Goal: Find specific page/section: Find specific page/section

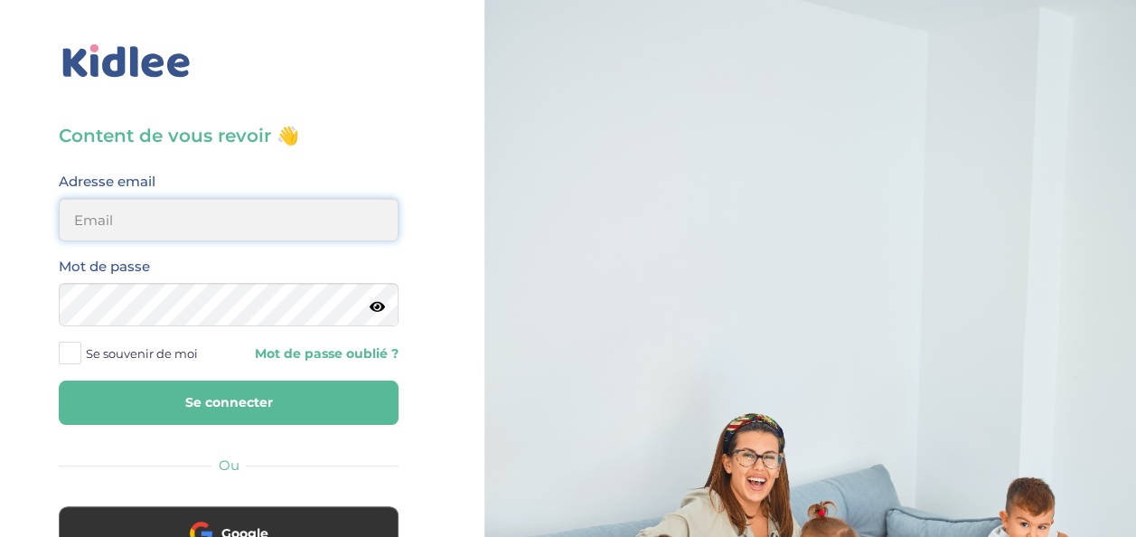
click at [101, 230] on input "email" at bounding box center [229, 219] width 340 height 43
type input "yigitilyasoglu@gmail.com"
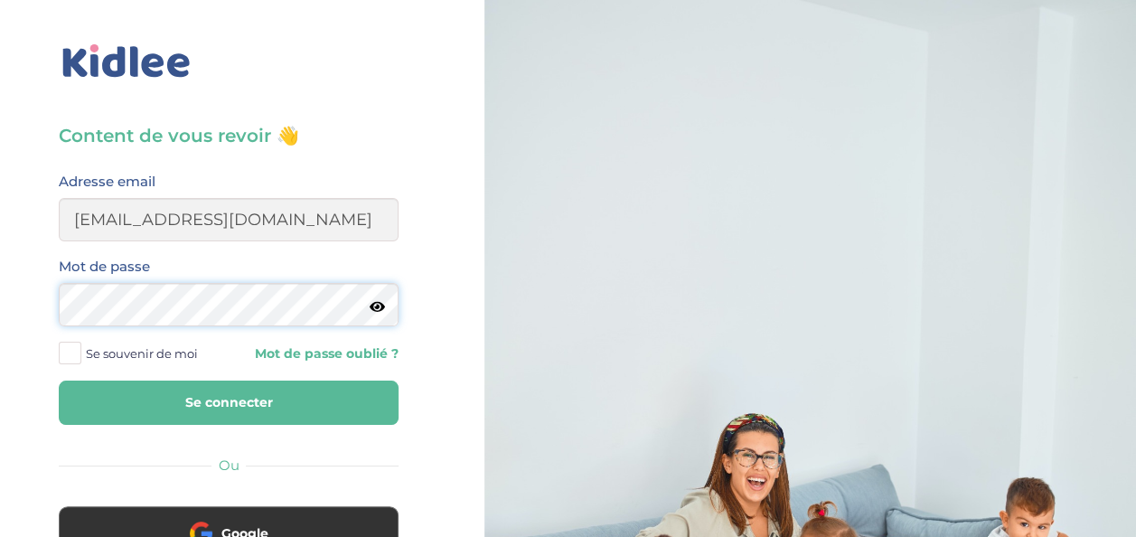
click at [59, 381] on button "Se connecter" at bounding box center [229, 403] width 340 height 44
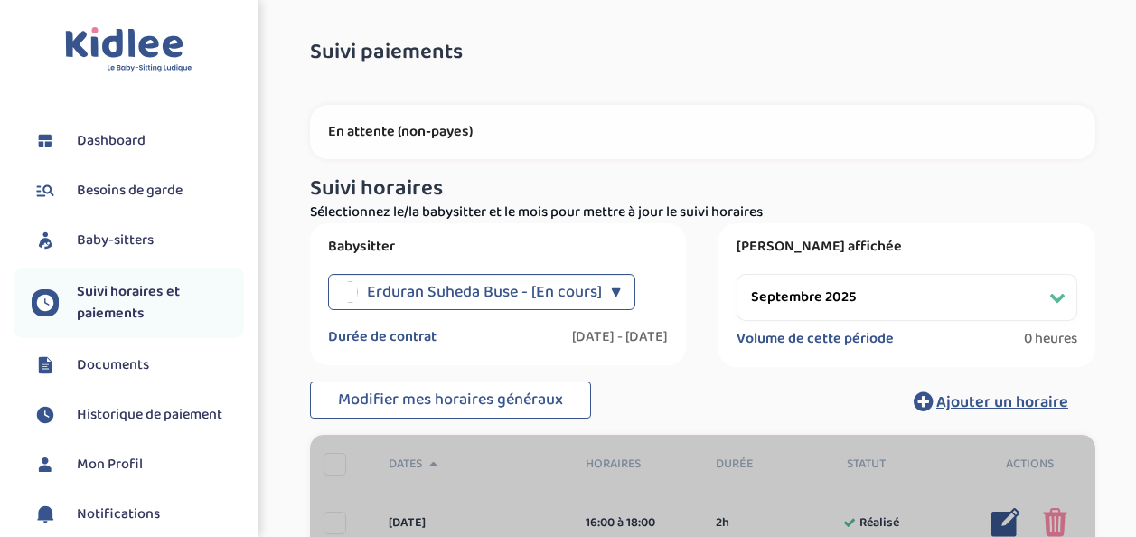
select select "septembre 2025"
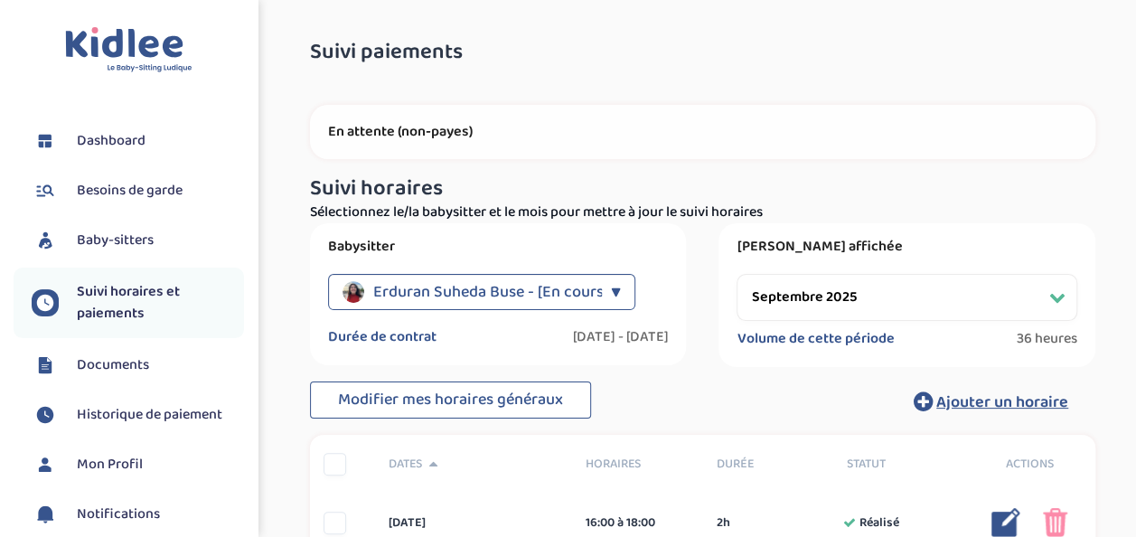
click at [407, 301] on span "Erduran Suheda Buse - [En cours]" at bounding box center [490, 292] width 235 height 36
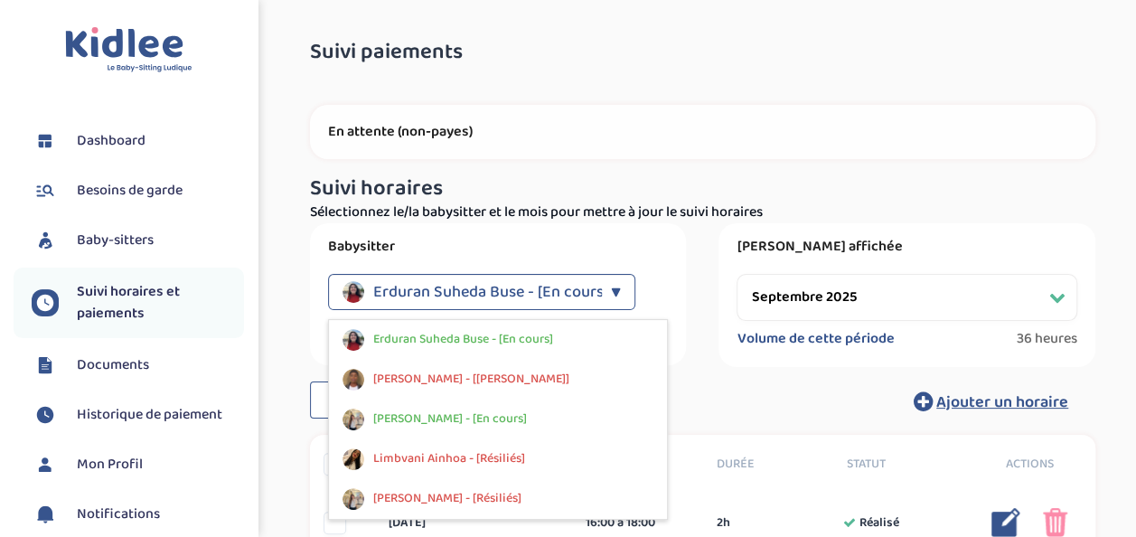
click at [407, 301] on span "Erduran Suheda Buse - [En cours]" at bounding box center [490, 292] width 235 height 36
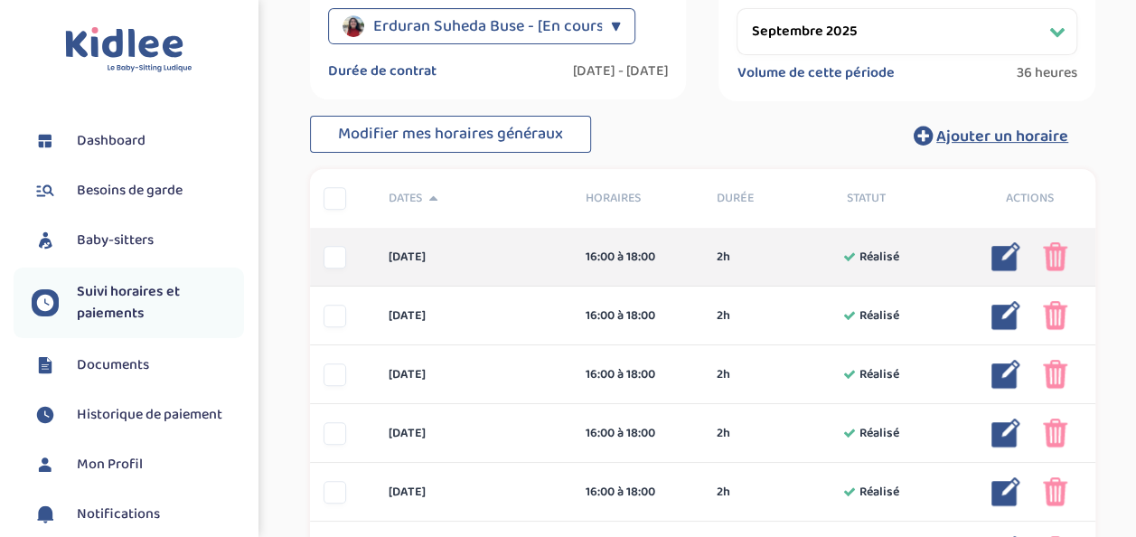
scroll to position [271, 0]
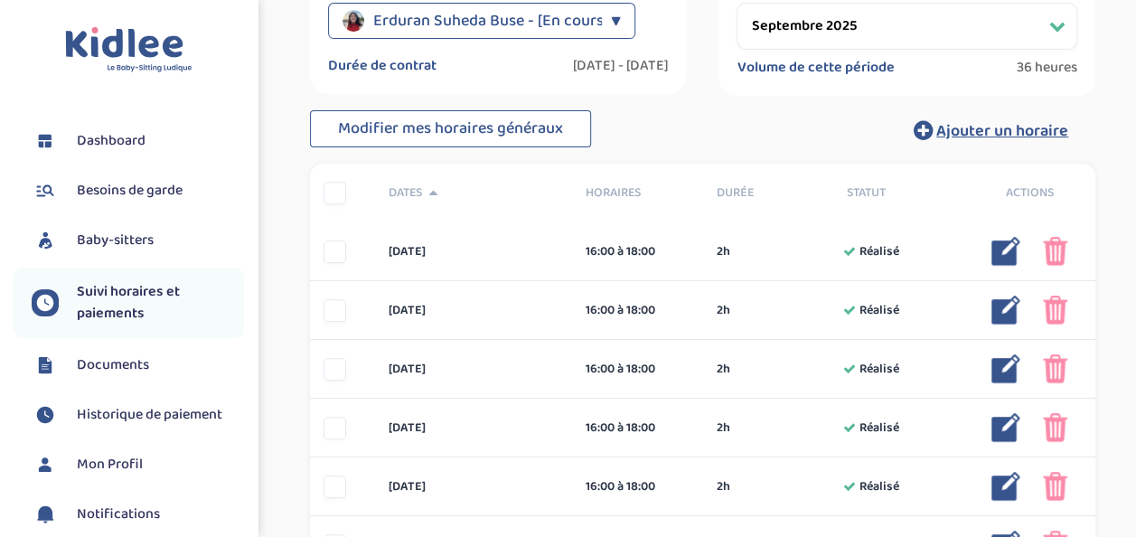
click at [114, 253] on link "Baby-sitters" at bounding box center [138, 240] width 212 height 27
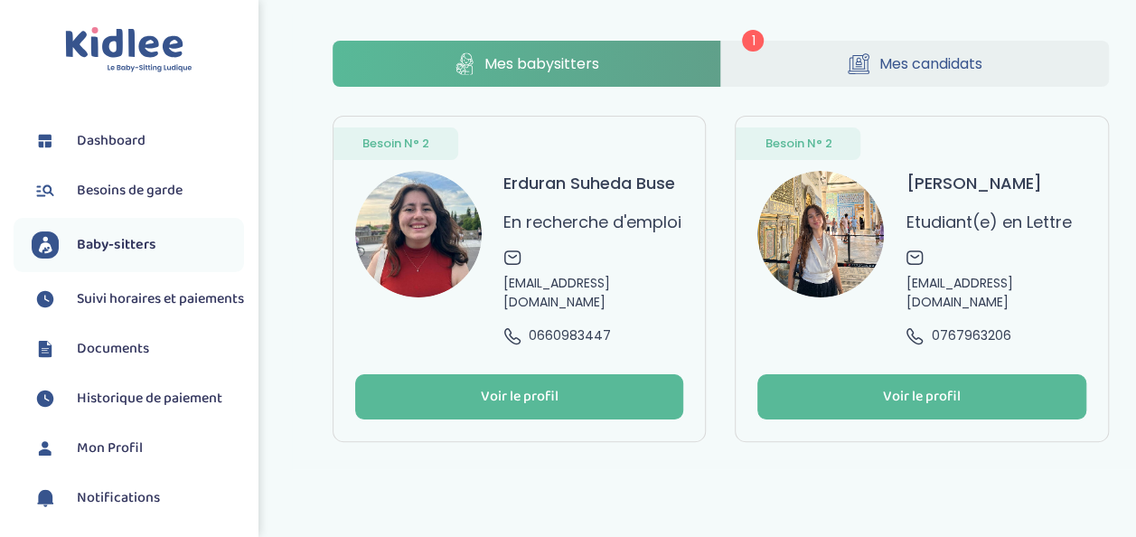
click at [811, 52] on link "Mes candidats" at bounding box center [915, 64] width 388 height 46
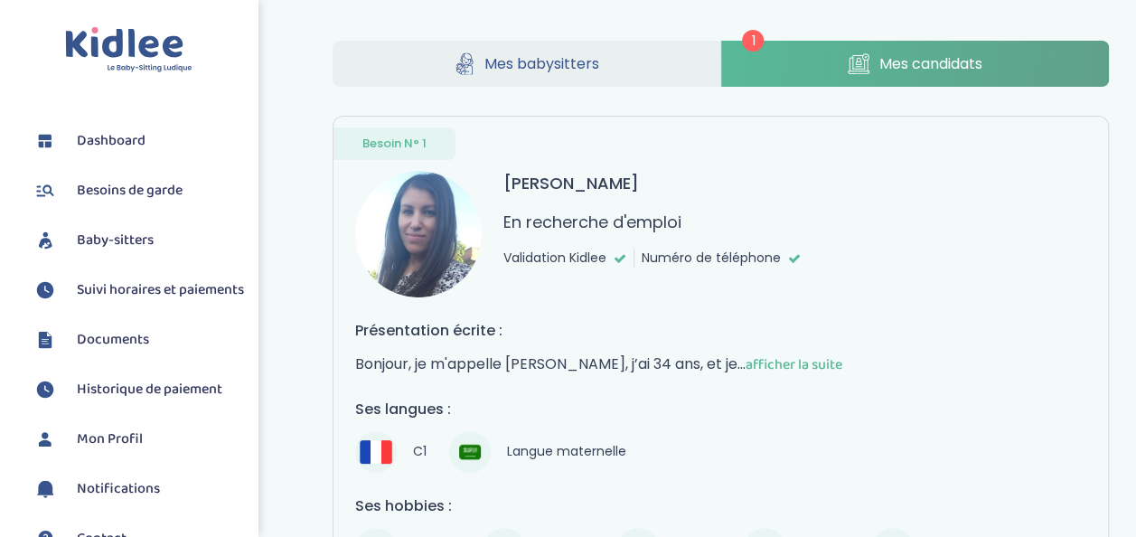
click at [416, 242] on img at bounding box center [418, 234] width 127 height 127
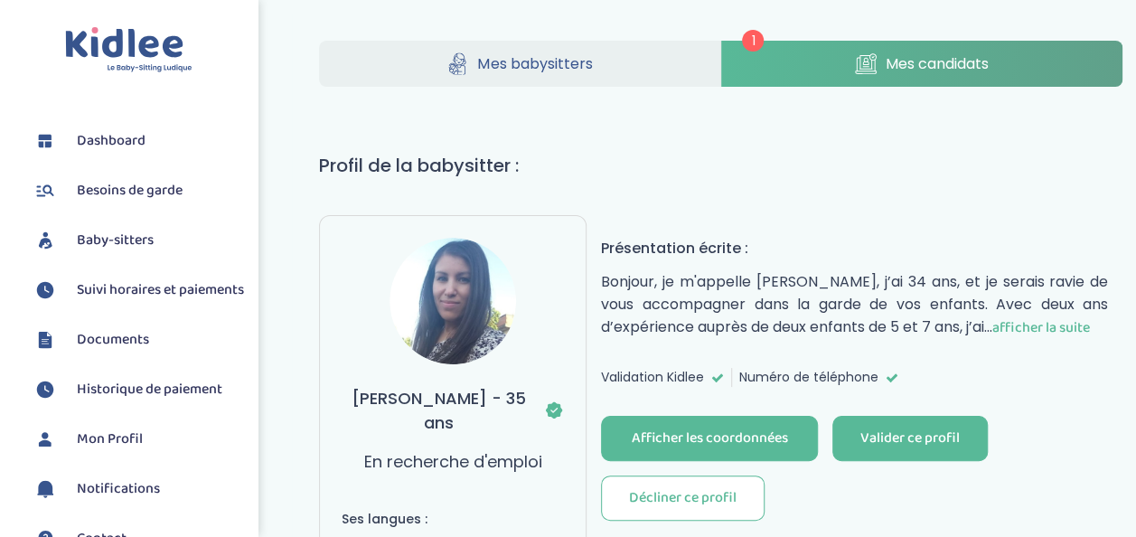
scroll to position [181, 0]
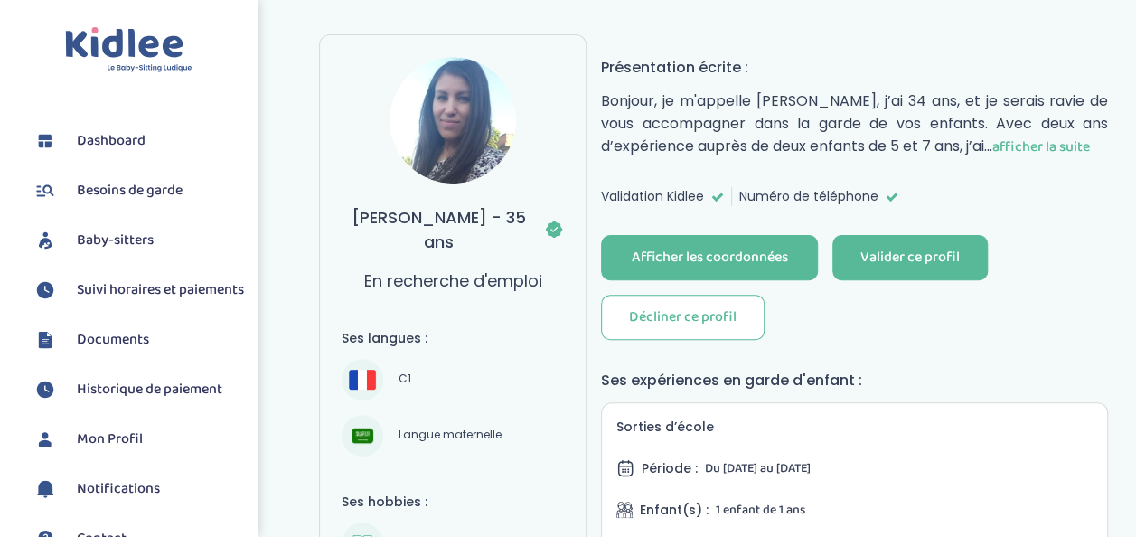
click at [427, 99] on img at bounding box center [453, 120] width 127 height 127
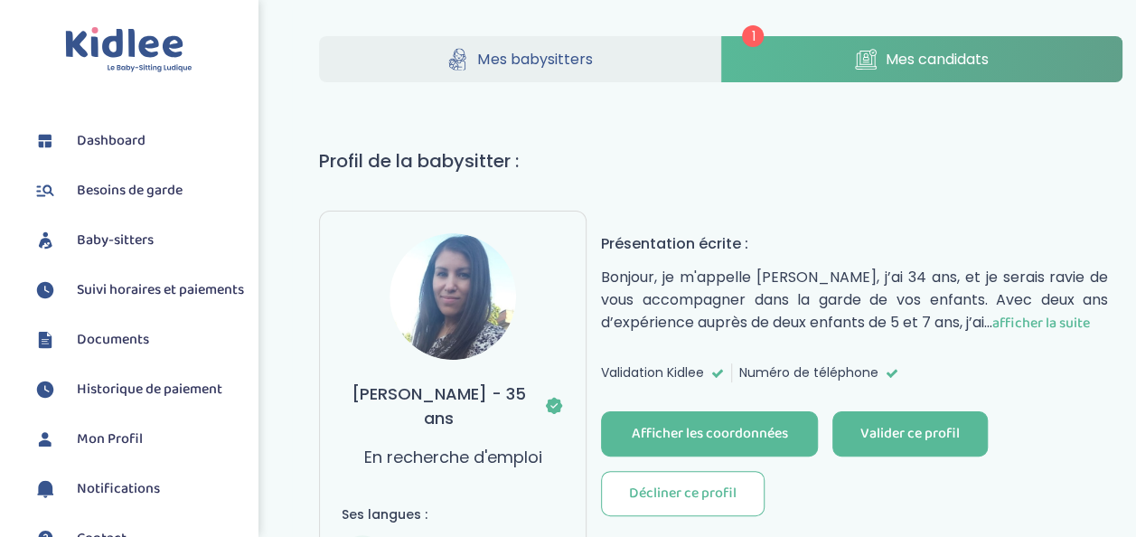
scroll to position [0, 0]
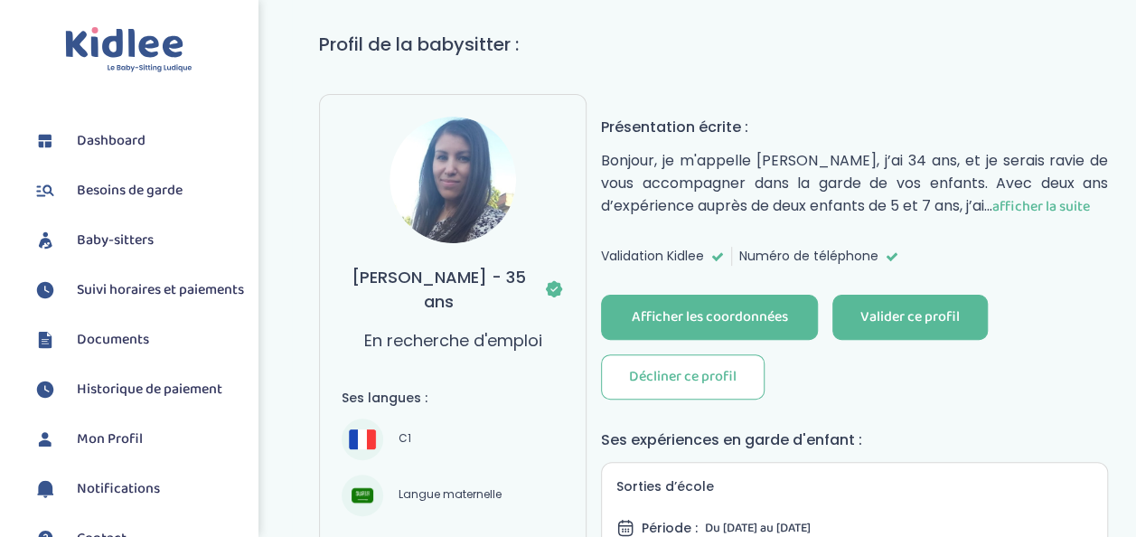
scroll to position [271, 0]
